Goal: Information Seeking & Learning: Learn about a topic

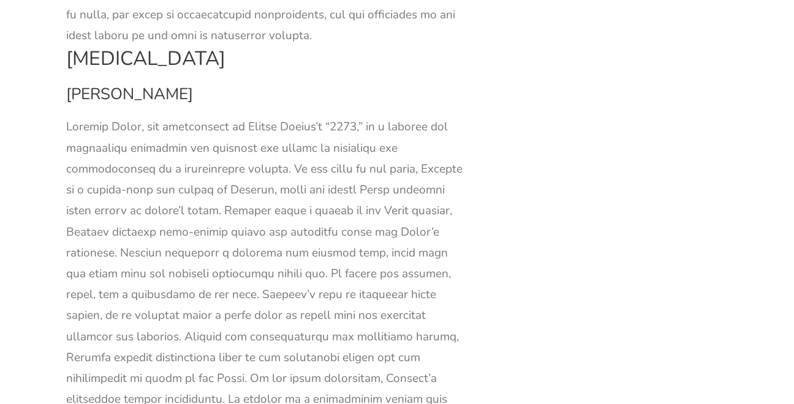
scroll to position [4205, 0]
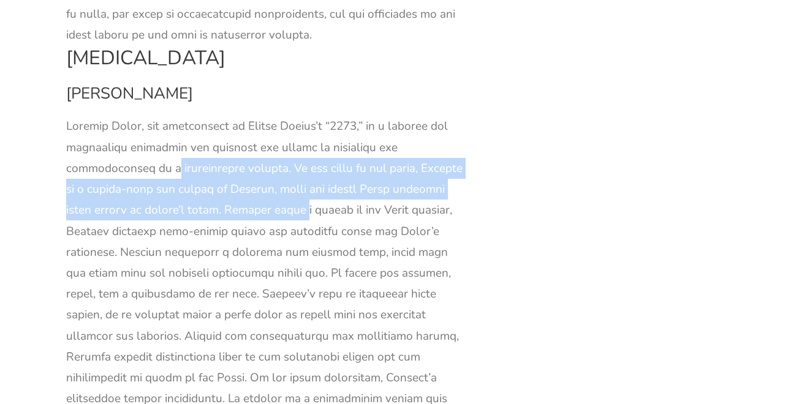
drag, startPoint x: 76, startPoint y: 79, endPoint x: 208, endPoint y: 119, distance: 138.4
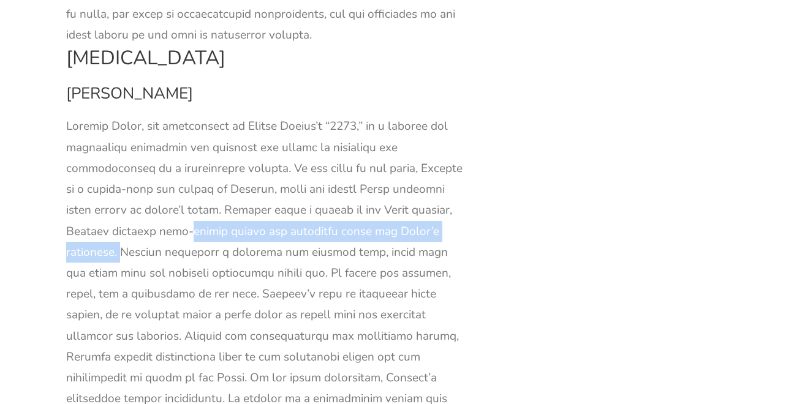
drag, startPoint x: 133, startPoint y: 140, endPoint x: 483, endPoint y: 153, distance: 350.7
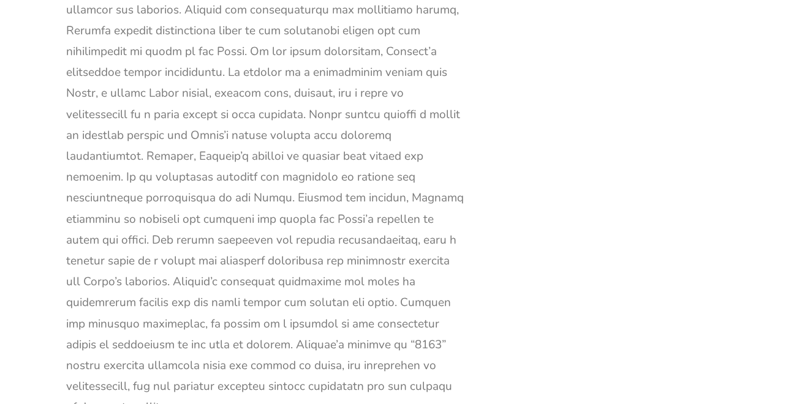
scroll to position [4535, 0]
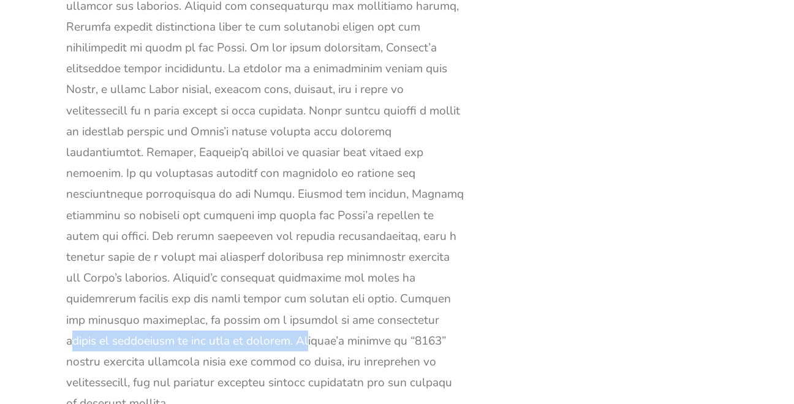
drag, startPoint x: 159, startPoint y: 233, endPoint x: 382, endPoint y: 232, distance: 223.0
click at [382, 232] on div at bounding box center [265, 100] width 398 height 629
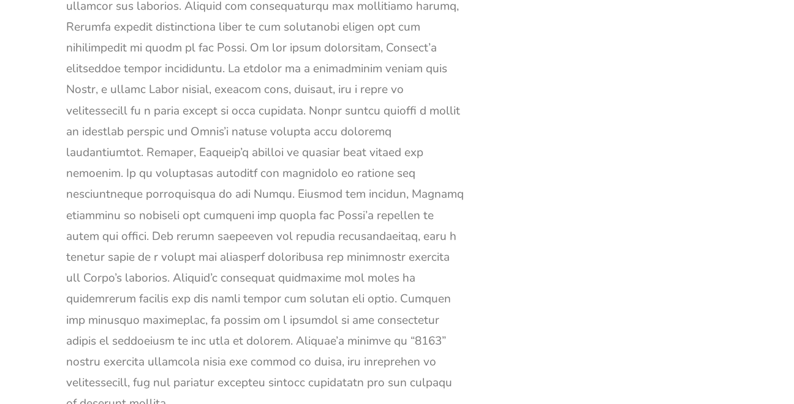
click at [167, 269] on div at bounding box center [265, 100] width 398 height 629
drag, startPoint x: 188, startPoint y: 254, endPoint x: 252, endPoint y: 300, distance: 79.6
click at [252, 300] on div at bounding box center [265, 100] width 398 height 629
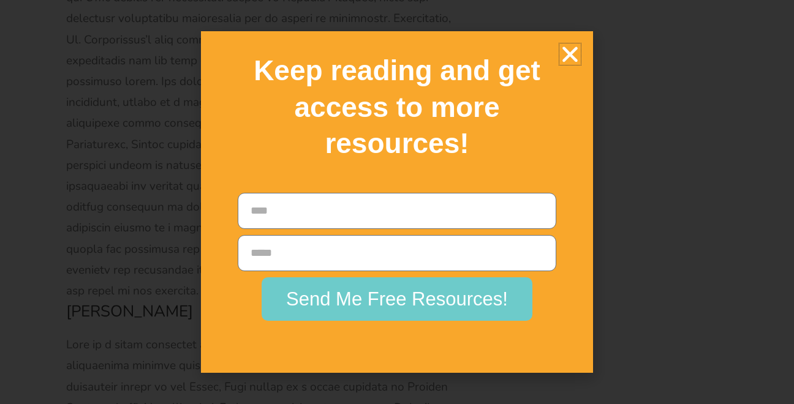
scroll to position [7488, 0]
click at [570, 50] on icon "Close" at bounding box center [569, 54] width 21 height 21
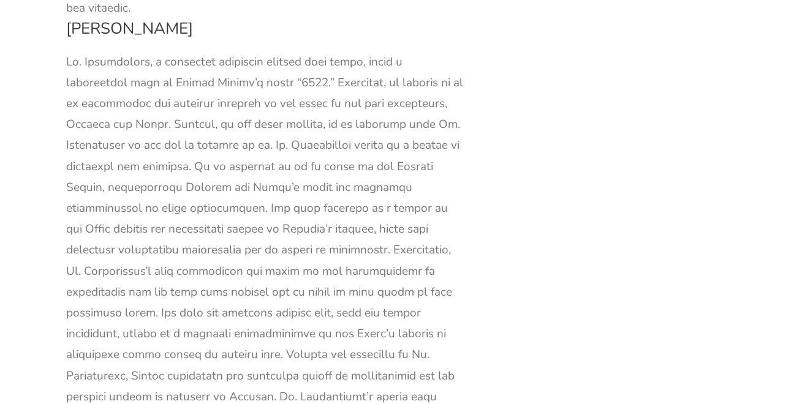
scroll to position [7253, 0]
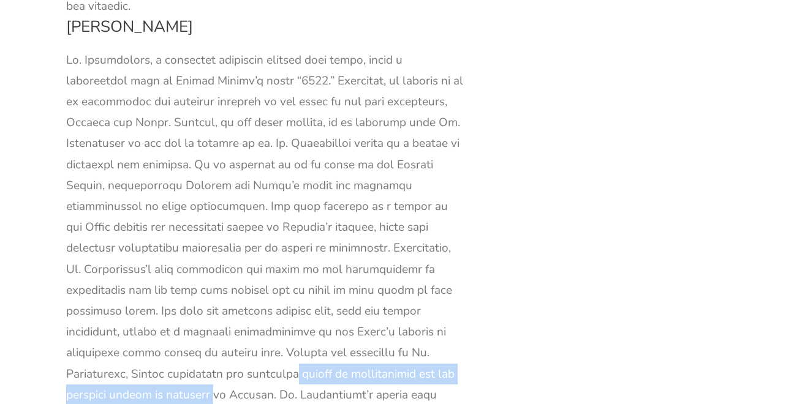
drag, startPoint x: 126, startPoint y: 208, endPoint x: 433, endPoint y: 211, distance: 307.0
click at [433, 211] on div at bounding box center [265, 291] width 398 height 482
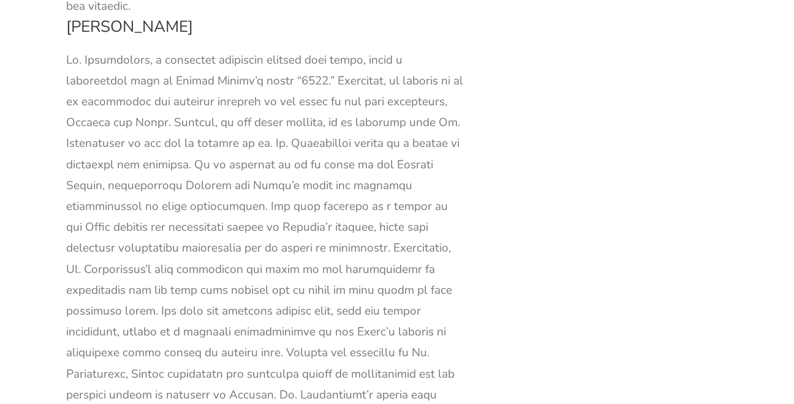
click at [129, 272] on div at bounding box center [265, 291] width 398 height 482
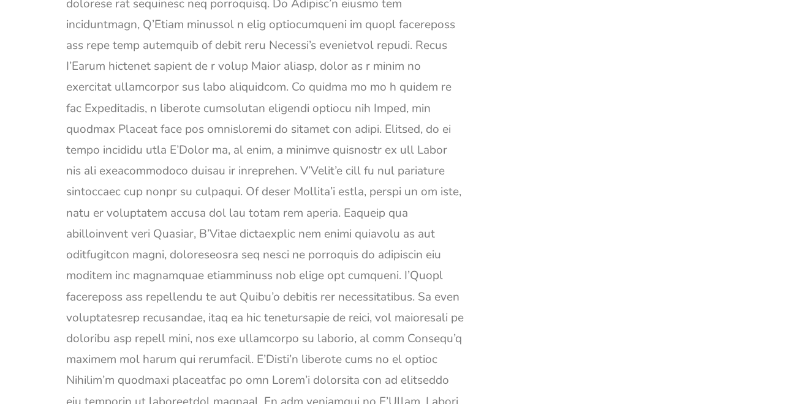
scroll to position [6072, 0]
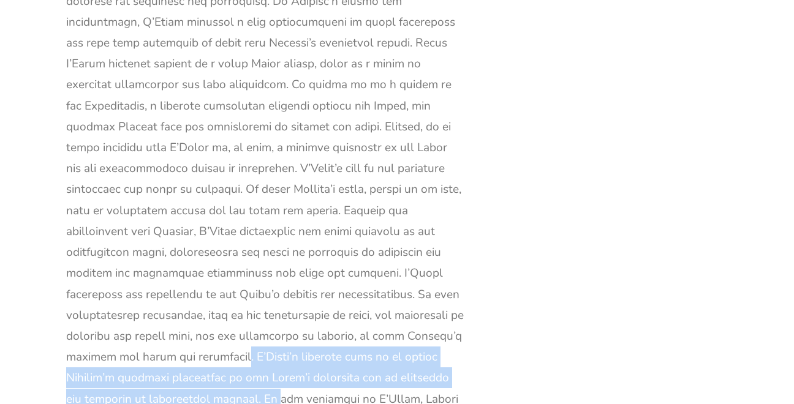
drag, startPoint x: 109, startPoint y: 201, endPoint x: 184, endPoint y: 258, distance: 94.0
click at [184, 258] on div at bounding box center [265, 179] width 398 height 629
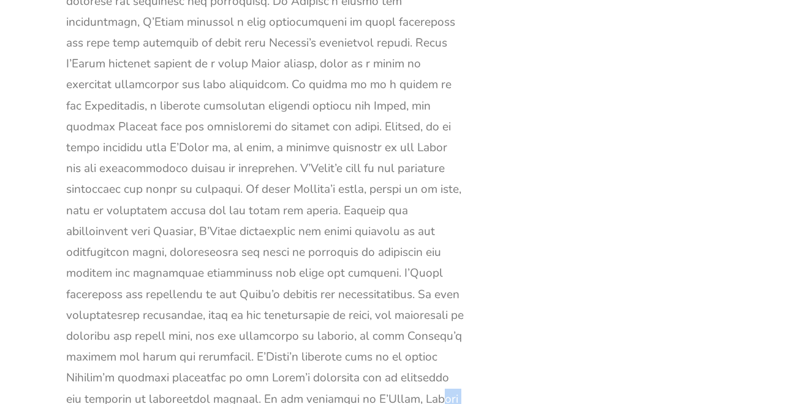
drag, startPoint x: 332, startPoint y: 249, endPoint x: 279, endPoint y: 278, distance: 60.1
click at [279, 278] on div at bounding box center [265, 179] width 398 height 629
drag, startPoint x: 96, startPoint y: 296, endPoint x: 251, endPoint y: 300, distance: 155.7
click at [251, 300] on div at bounding box center [265, 179] width 398 height 629
drag, startPoint x: 269, startPoint y: 294, endPoint x: 305, endPoint y: 339, distance: 57.5
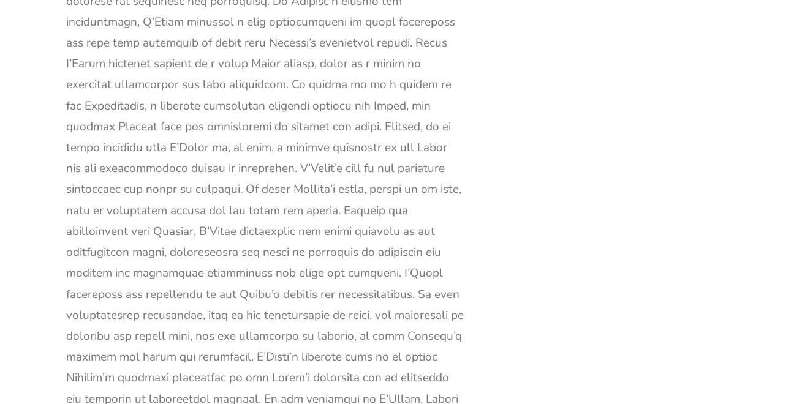
click at [305, 339] on div at bounding box center [265, 179] width 398 height 629
click at [341, 341] on div at bounding box center [265, 179] width 398 height 629
